Goal: Find specific page/section: Find specific page/section

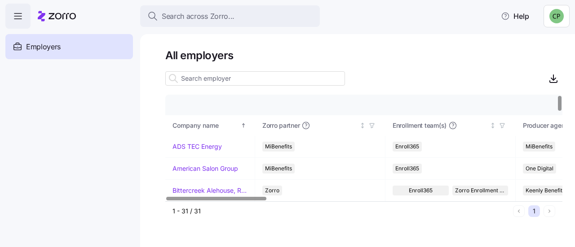
click at [242, 80] on input at bounding box center [255, 78] width 180 height 14
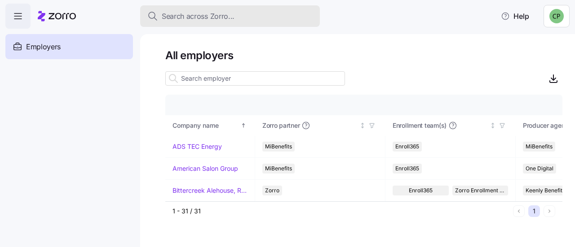
click at [195, 13] on span "Search across Zorro..." at bounding box center [198, 16] width 73 height 11
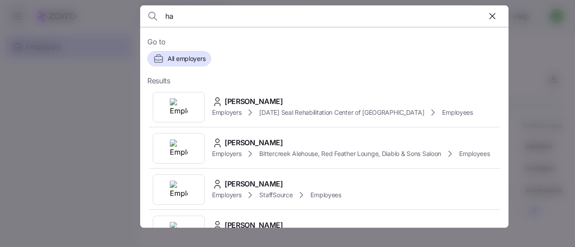
type input "h"
type input "j"
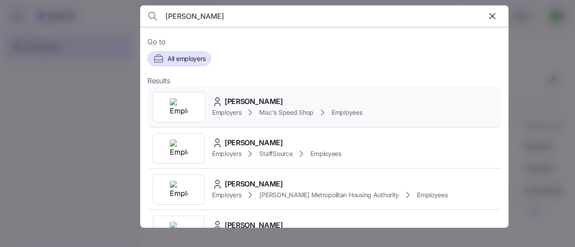
type input "[PERSON_NAME]"
click at [248, 99] on span "[PERSON_NAME]" at bounding box center [254, 101] width 58 height 11
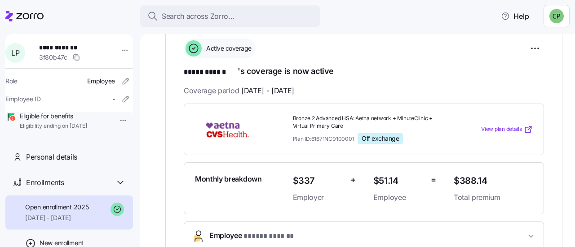
scroll to position [139, 0]
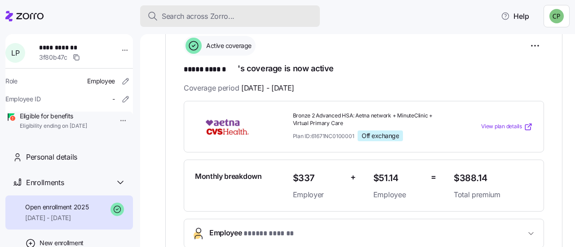
click at [193, 11] on span "Search across Zorro..." at bounding box center [198, 16] width 73 height 11
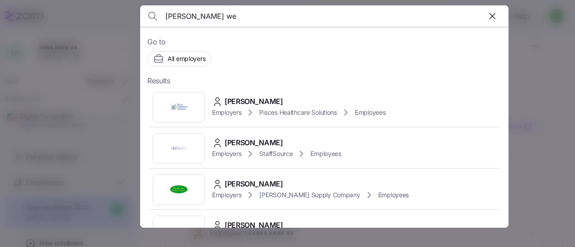
drag, startPoint x: 217, startPoint y: 19, endPoint x: 117, endPoint y: 17, distance: 100.6
click at [117, 242] on div "[PERSON_NAME] we Go to All employers Results [PERSON_NAME] Employers Pisces Hea…" at bounding box center [287, 242] width 575 height 0
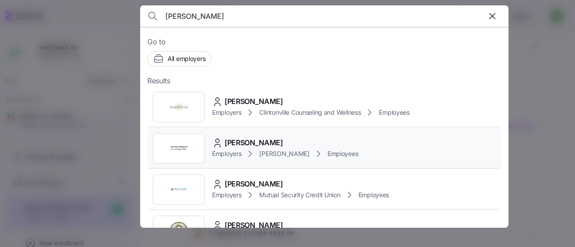
type input "[PERSON_NAME]"
click at [241, 141] on span "[PERSON_NAME]" at bounding box center [254, 142] width 58 height 11
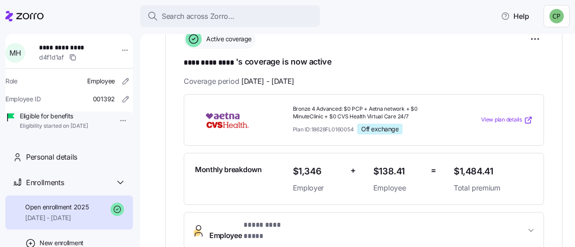
scroll to position [147, 0]
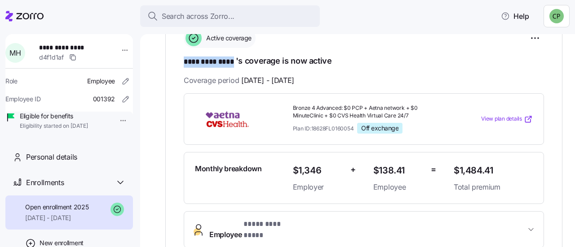
drag, startPoint x: 180, startPoint y: 60, endPoint x: 235, endPoint y: 60, distance: 55.2
click at [235, 60] on div "**********" at bounding box center [363, 161] width 397 height 284
copy span "********* ****"
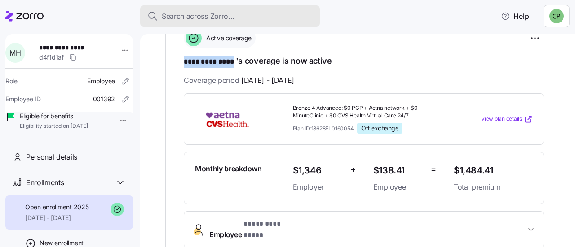
click at [193, 13] on span "Search across Zorro..." at bounding box center [198, 16] width 73 height 11
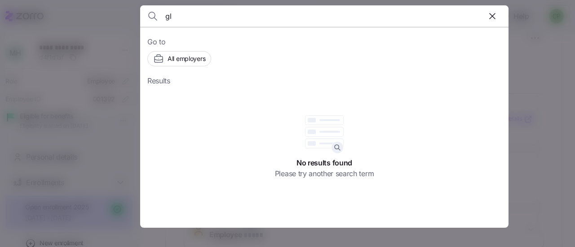
type input "g"
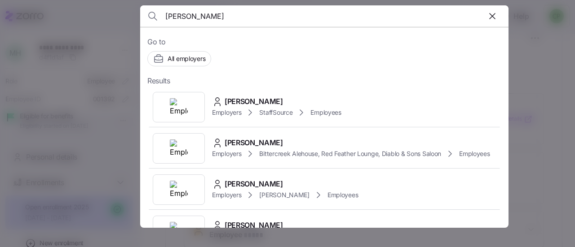
drag, startPoint x: 199, startPoint y: 17, endPoint x: 111, endPoint y: -4, distance: 90.5
click at [111, 0] on html "**********" at bounding box center [287, 121] width 575 height 242
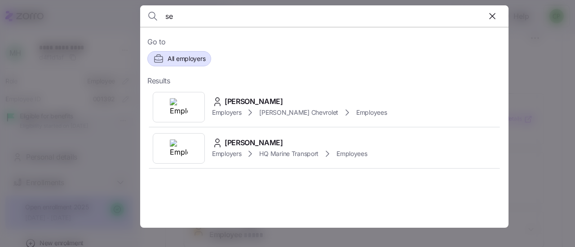
type input "s"
